Goal: Navigation & Orientation: Find specific page/section

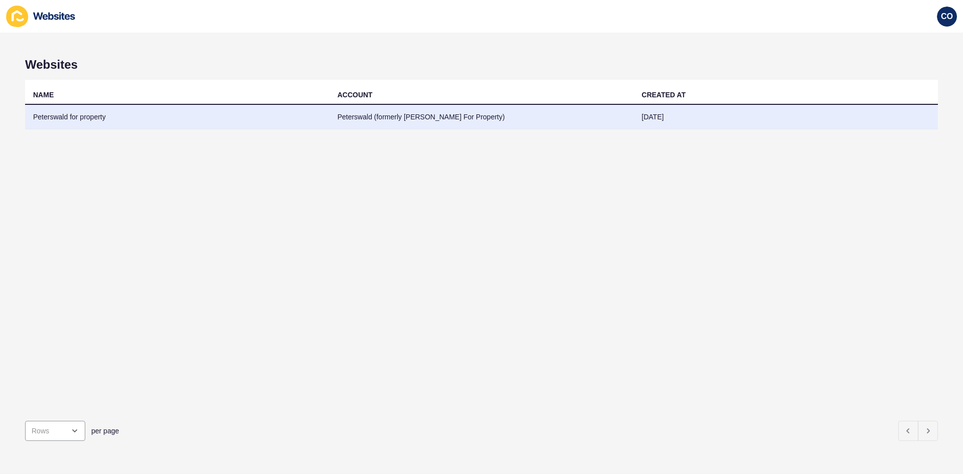
click at [72, 119] on td "Peterswald for property" at bounding box center [177, 117] width 304 height 25
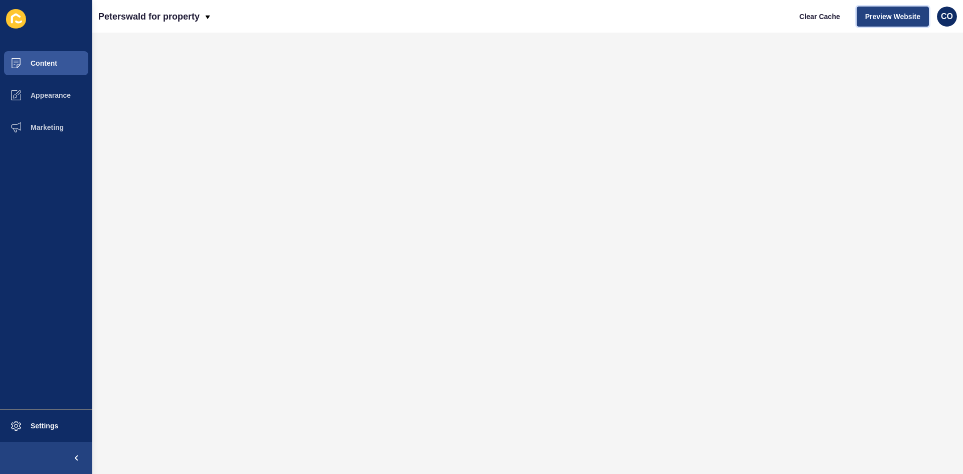
click at [885, 18] on span "Preview Website" at bounding box center [892, 17] width 55 height 10
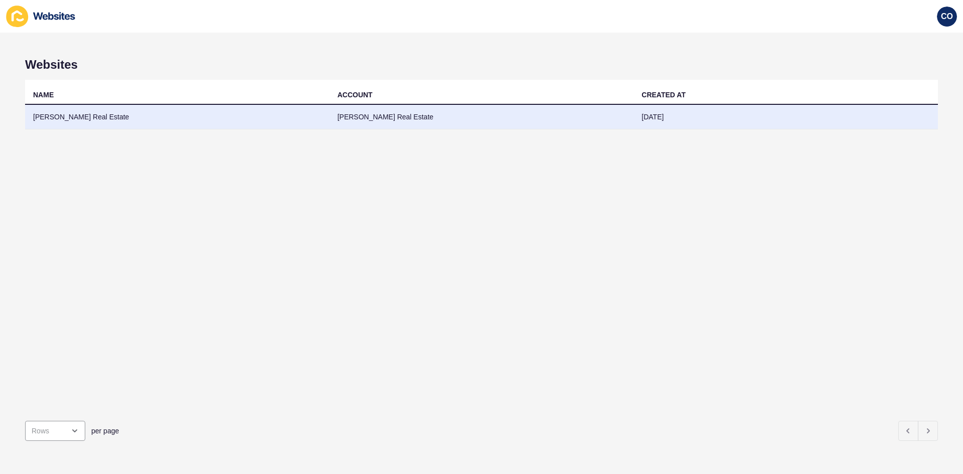
click at [73, 119] on td "Burnham Real Estate" at bounding box center [177, 117] width 304 height 25
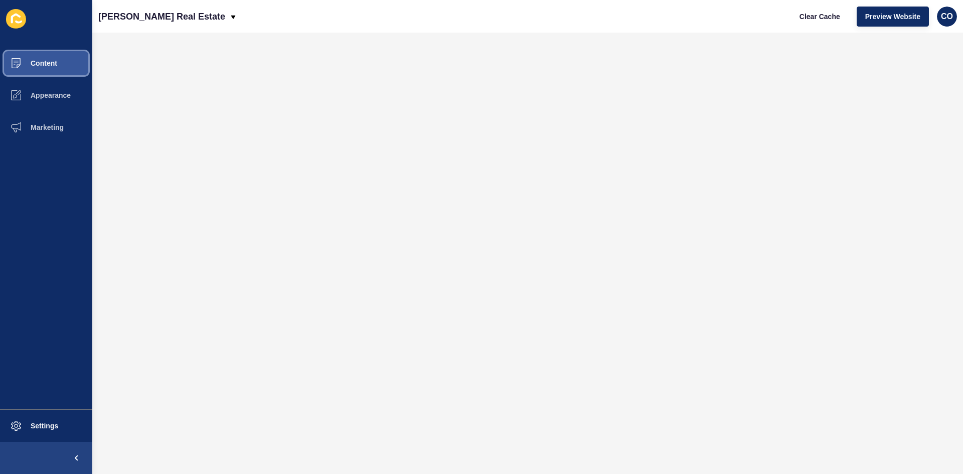
click at [67, 66] on button "Content" at bounding box center [46, 63] width 92 height 32
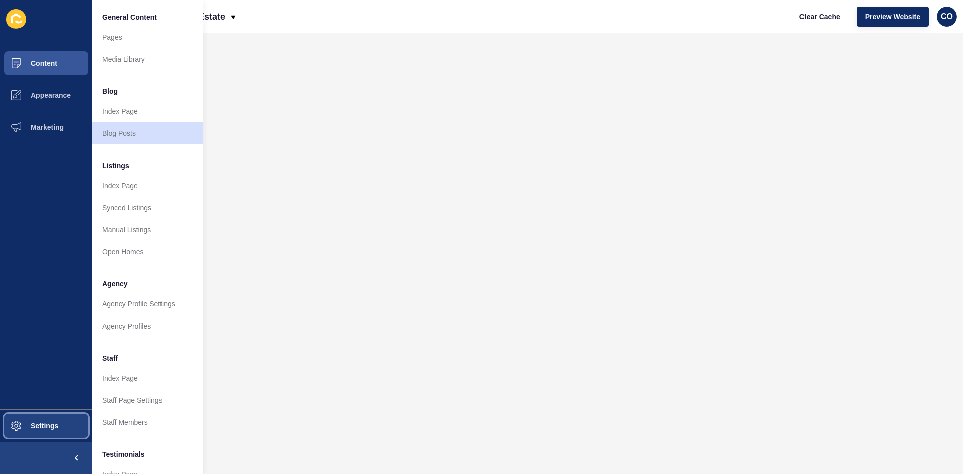
click at [49, 430] on button "Settings" at bounding box center [46, 426] width 92 height 32
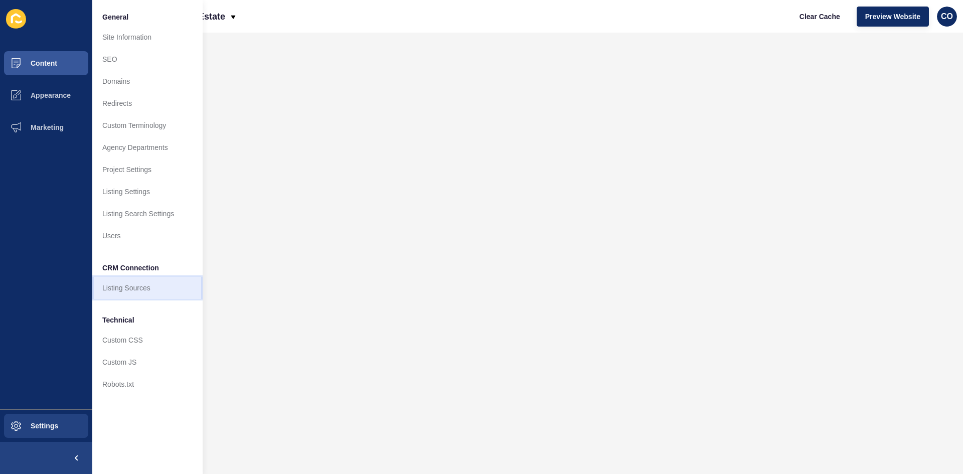
click at [130, 292] on link "Listing Sources" at bounding box center [147, 288] width 110 height 22
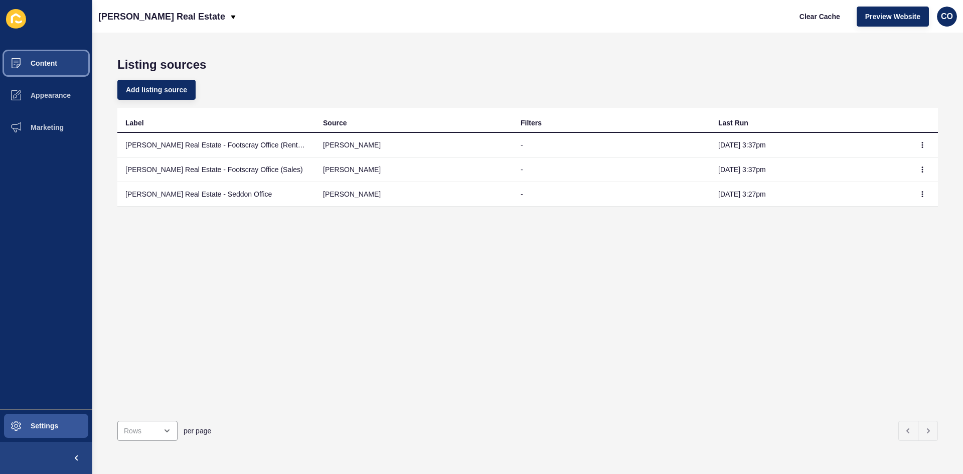
click at [56, 67] on span "Content" at bounding box center [27, 63] width 59 height 8
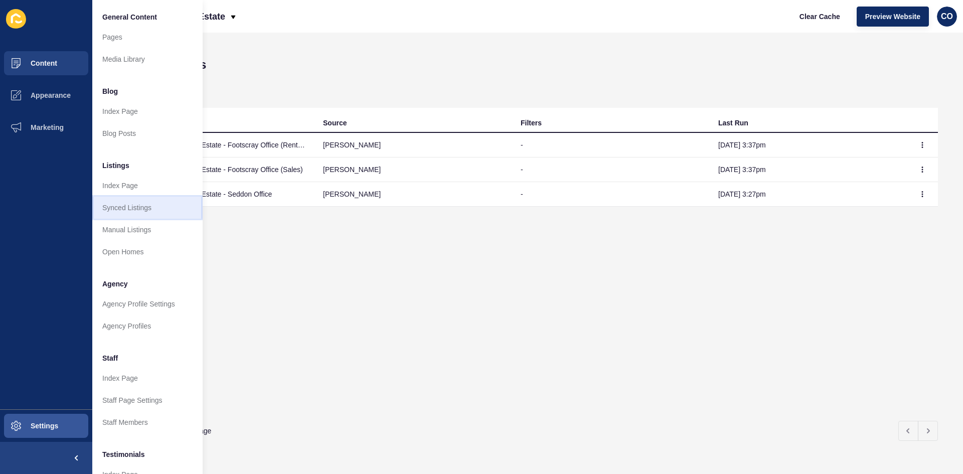
click at [139, 211] on link "Synced Listings" at bounding box center [147, 208] width 110 height 22
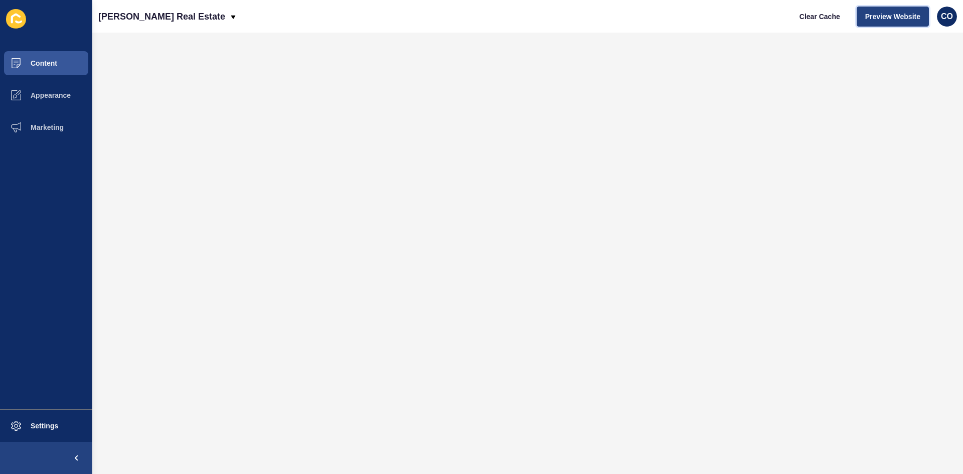
click at [903, 23] on button "Preview Website" at bounding box center [893, 17] width 72 height 20
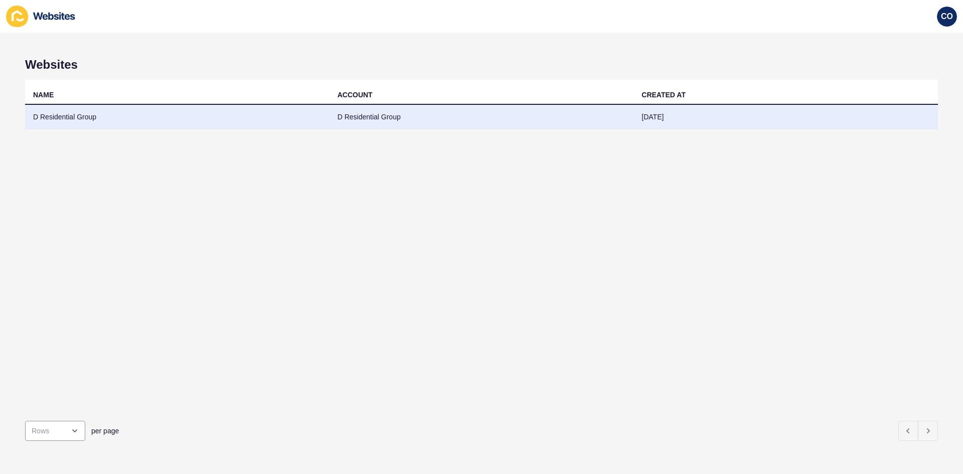
click at [74, 113] on td "D Residential Group" at bounding box center [177, 117] width 304 height 25
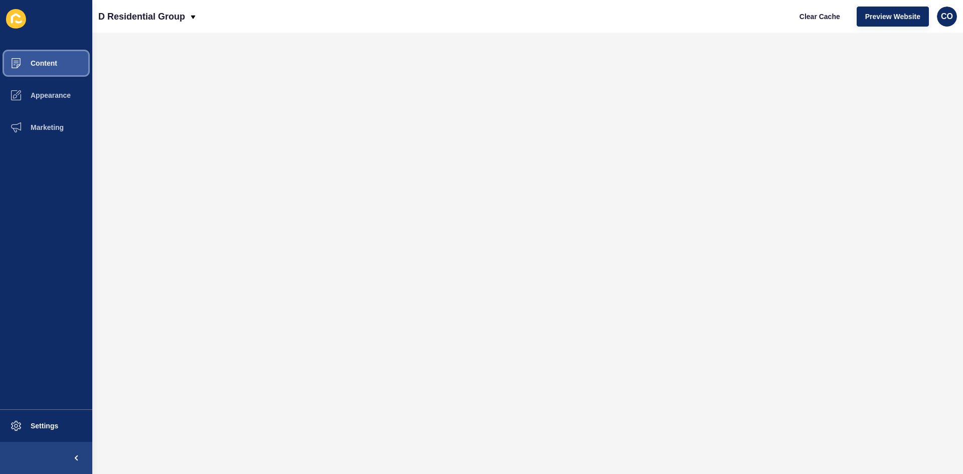
click at [65, 62] on button "Content" at bounding box center [46, 63] width 92 height 32
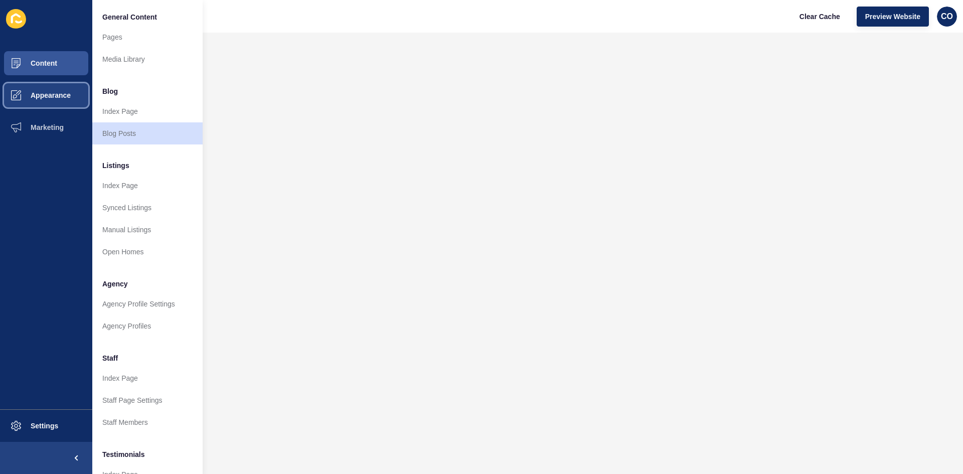
click at [53, 93] on span "Appearance" at bounding box center [34, 95] width 72 height 8
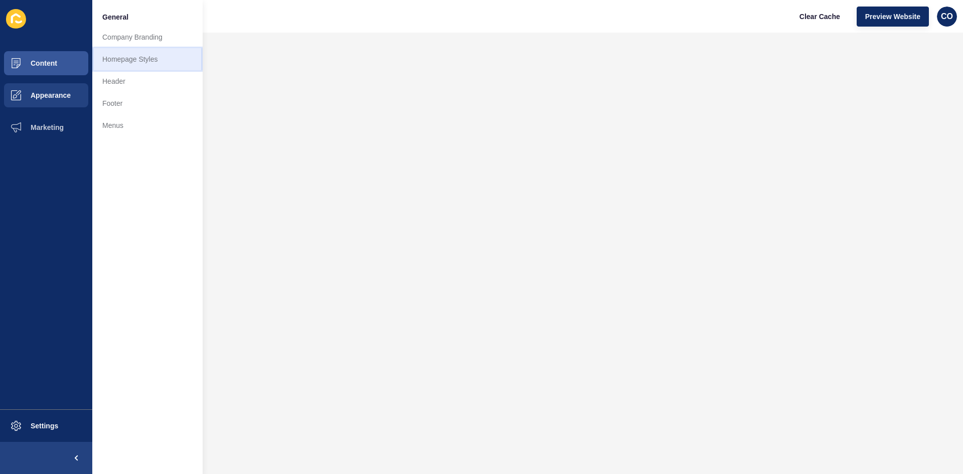
click at [154, 61] on link "Homepage Styles" at bounding box center [147, 59] width 110 height 22
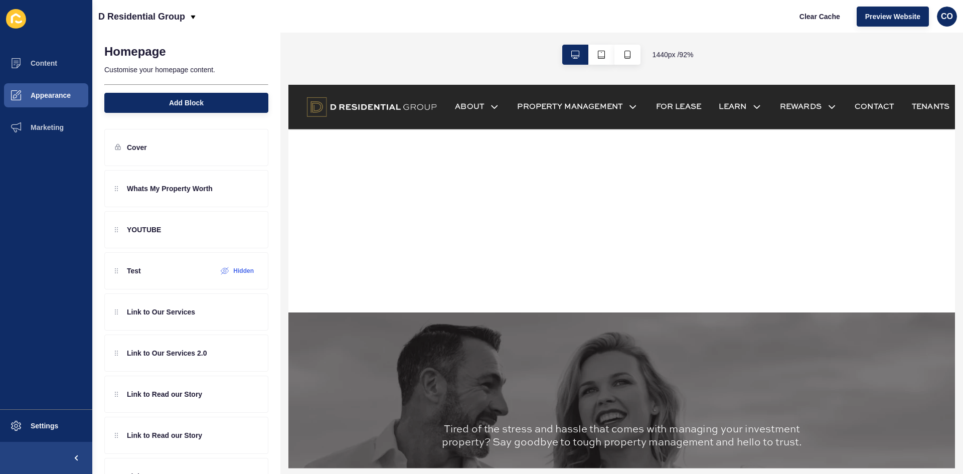
scroll to position [602, 0]
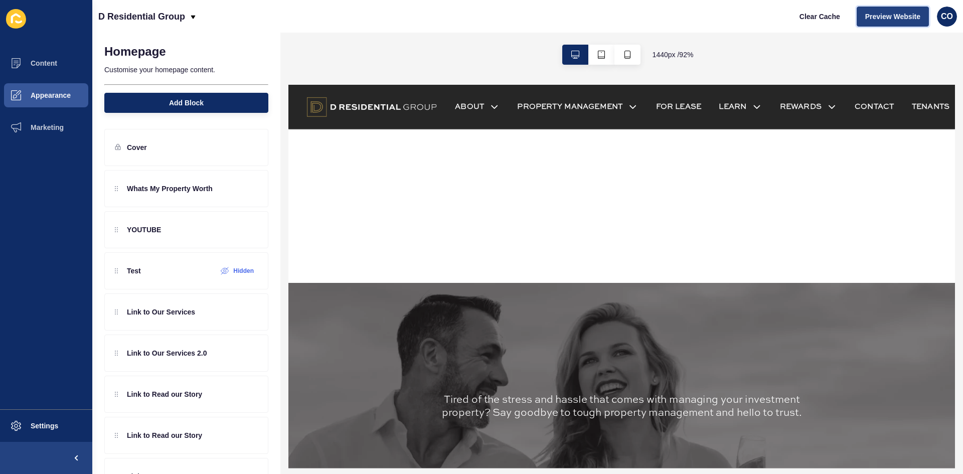
click at [770, 17] on span "Preview Website" at bounding box center [892, 17] width 55 height 10
click at [631, 56] on button "button" at bounding box center [627, 55] width 26 height 20
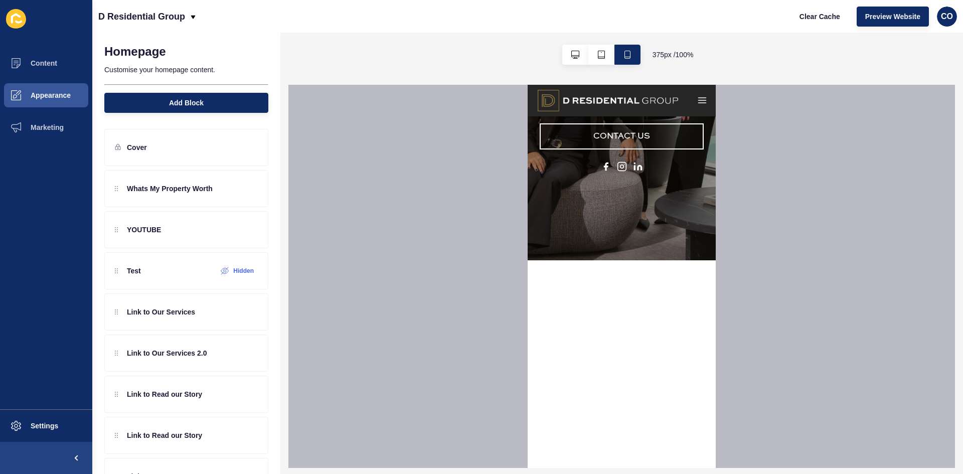
scroll to position [219, 0]
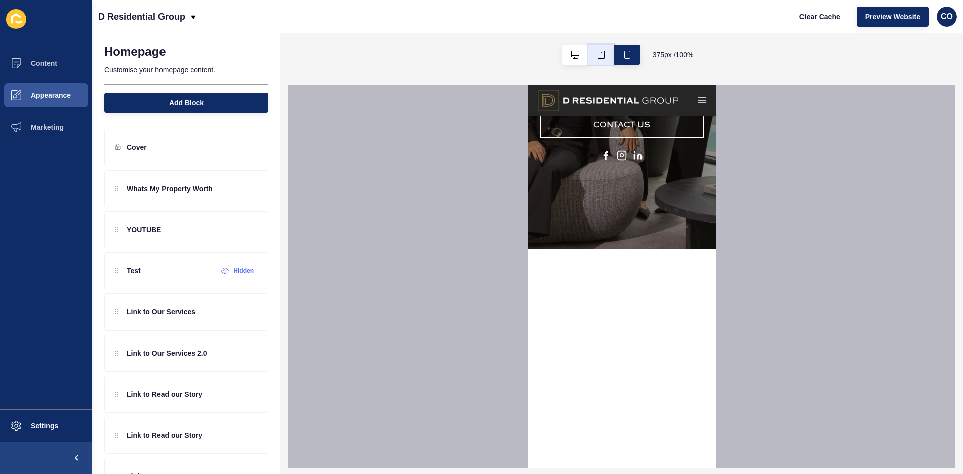
click at [604, 54] on icon "button" at bounding box center [601, 55] width 8 height 8
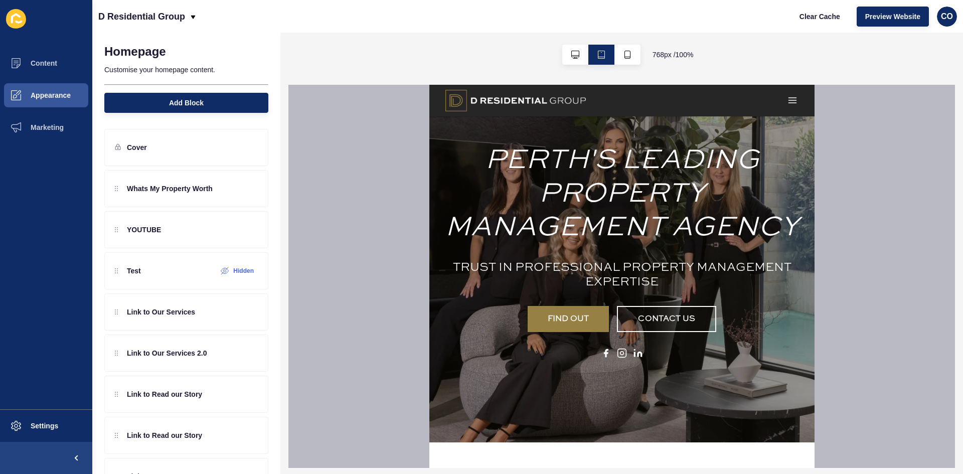
scroll to position [18, 0]
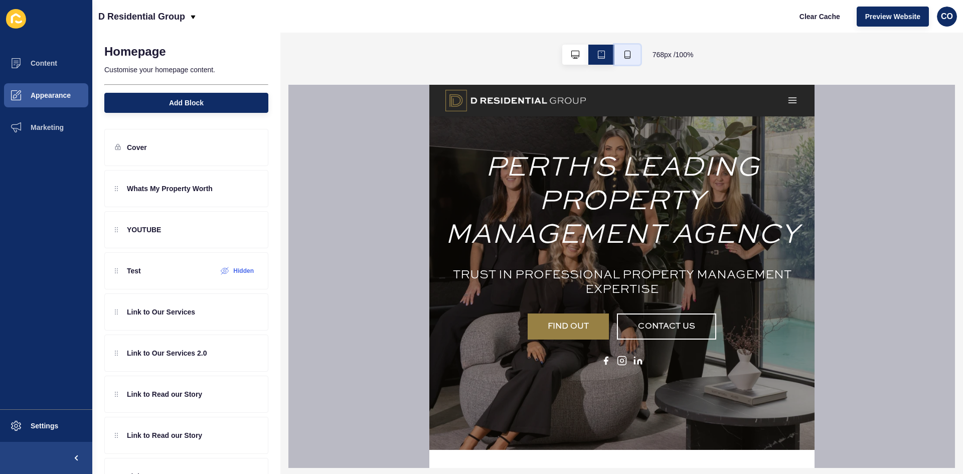
click at [624, 56] on icon "button" at bounding box center [627, 55] width 6 height 8
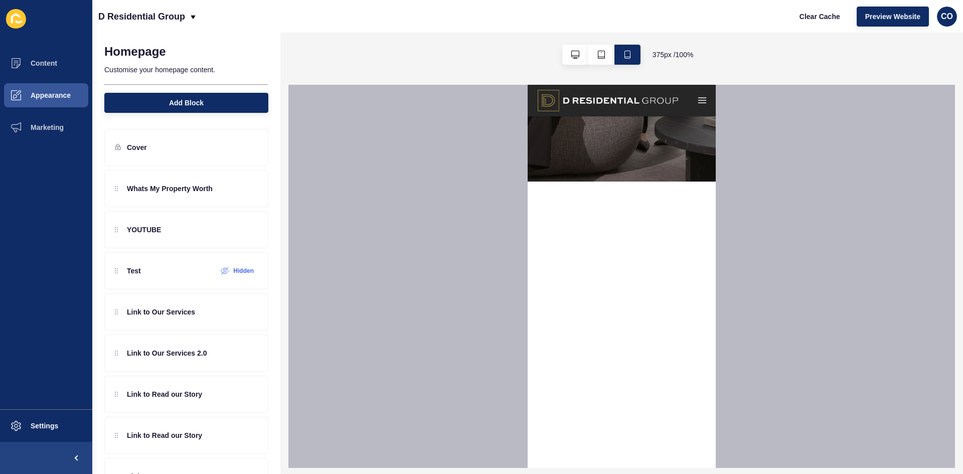
scroll to position [369, 0]
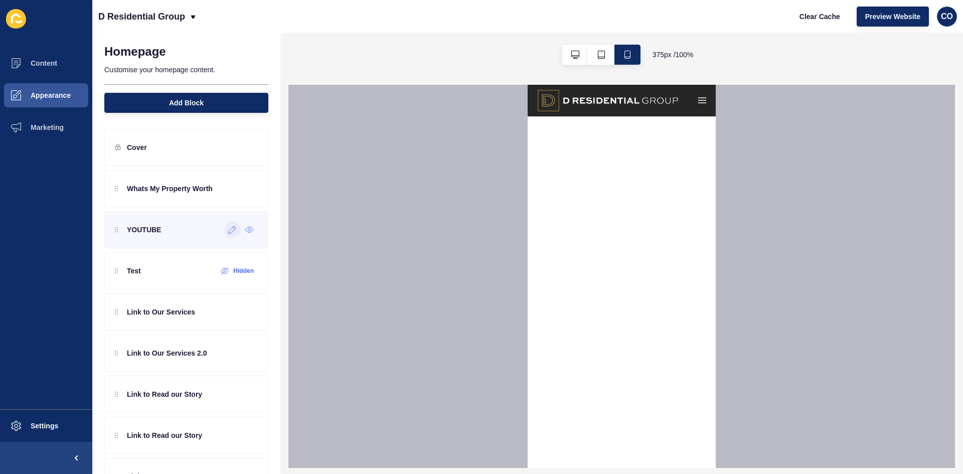
click at [228, 230] on icon at bounding box center [232, 230] width 9 height 8
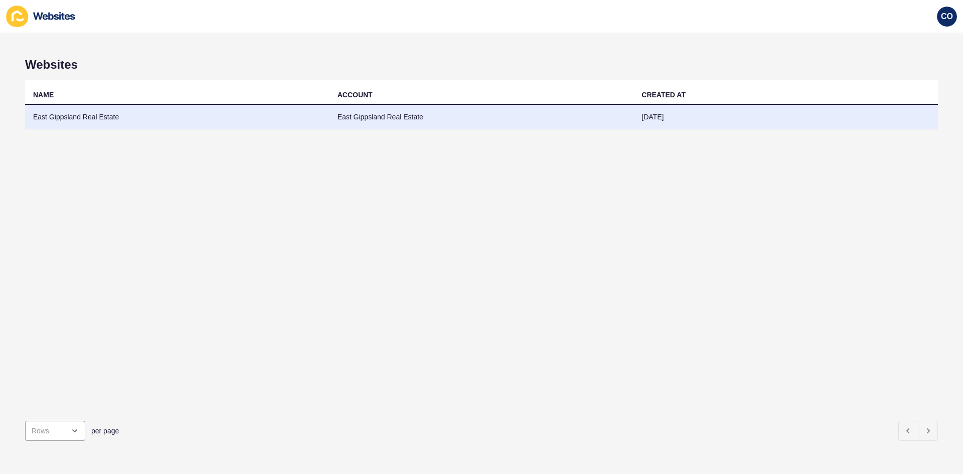
click at [88, 115] on td "East Gippsland Real Estate" at bounding box center [177, 117] width 304 height 25
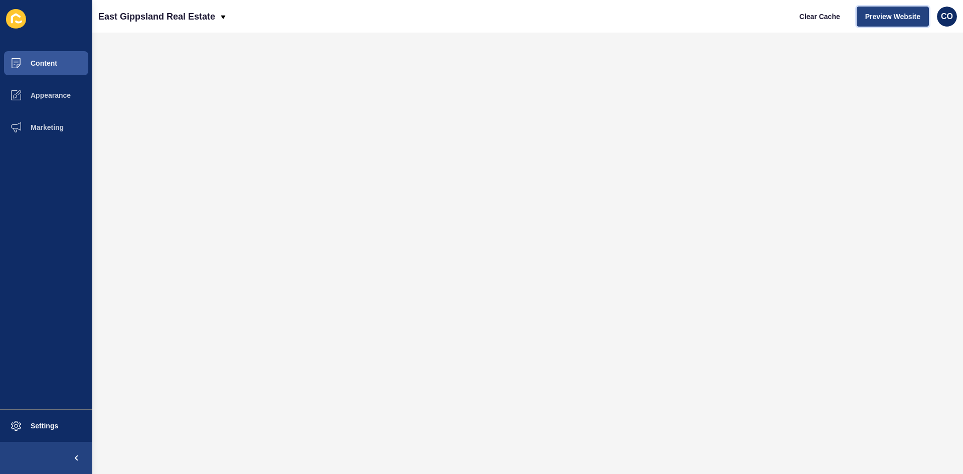
click at [770, 16] on span "Preview Website" at bounding box center [892, 17] width 55 height 10
